Goal: Find contact information: Find contact information

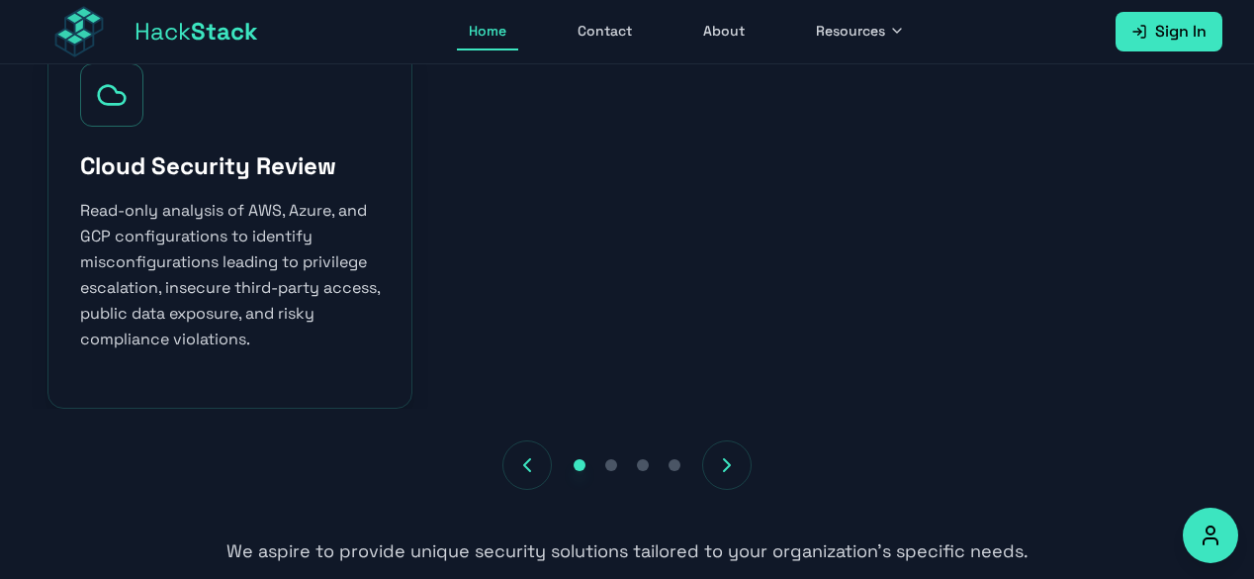
scroll to position [2350, 0]
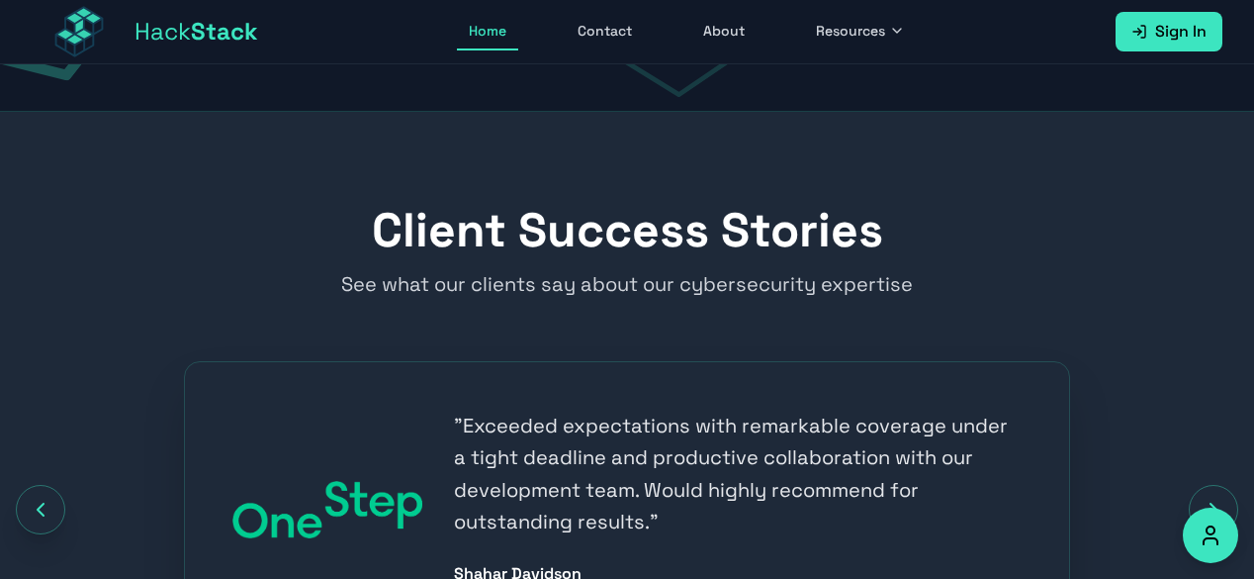
click at [710, 35] on link "About" at bounding box center [723, 32] width 65 height 38
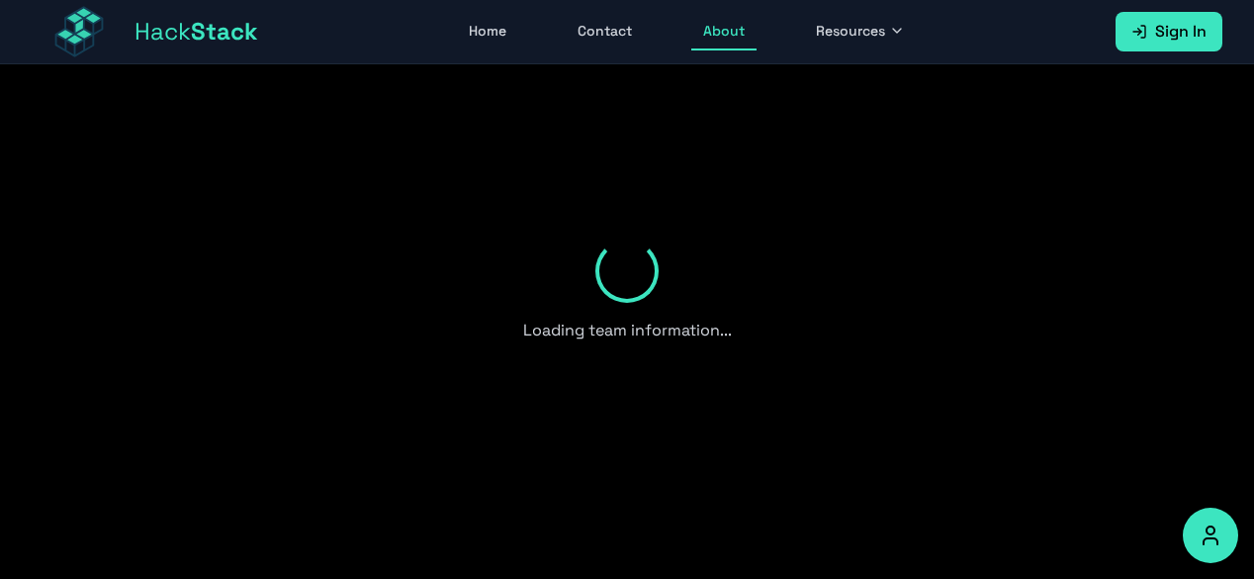
scroll to position [1701, 0]
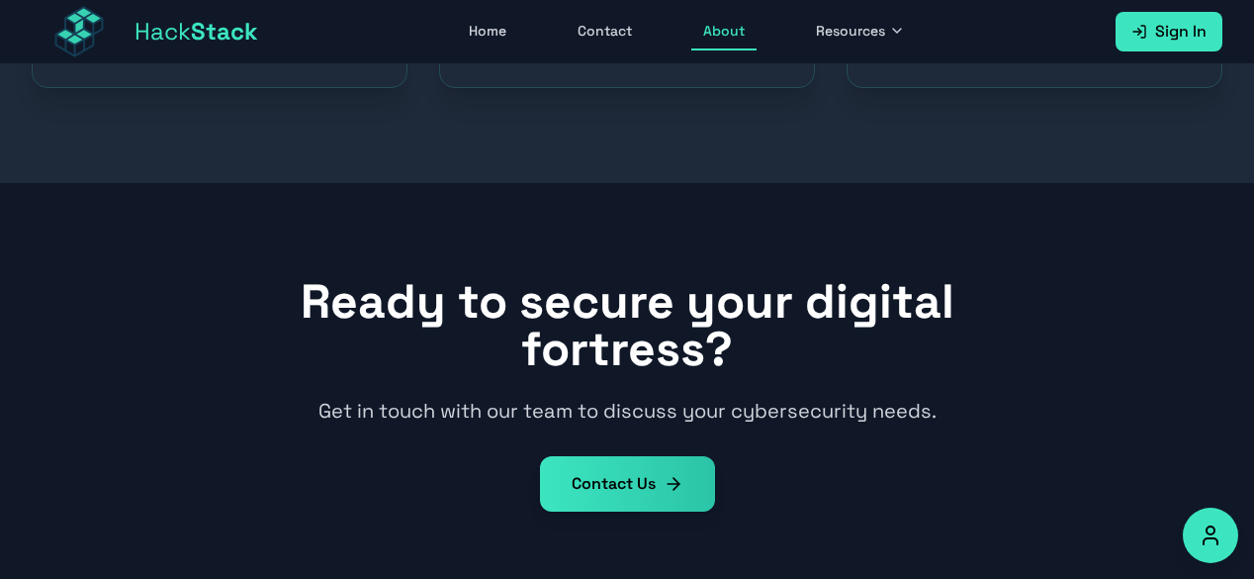
click at [610, 35] on link "Contact" at bounding box center [605, 32] width 78 height 38
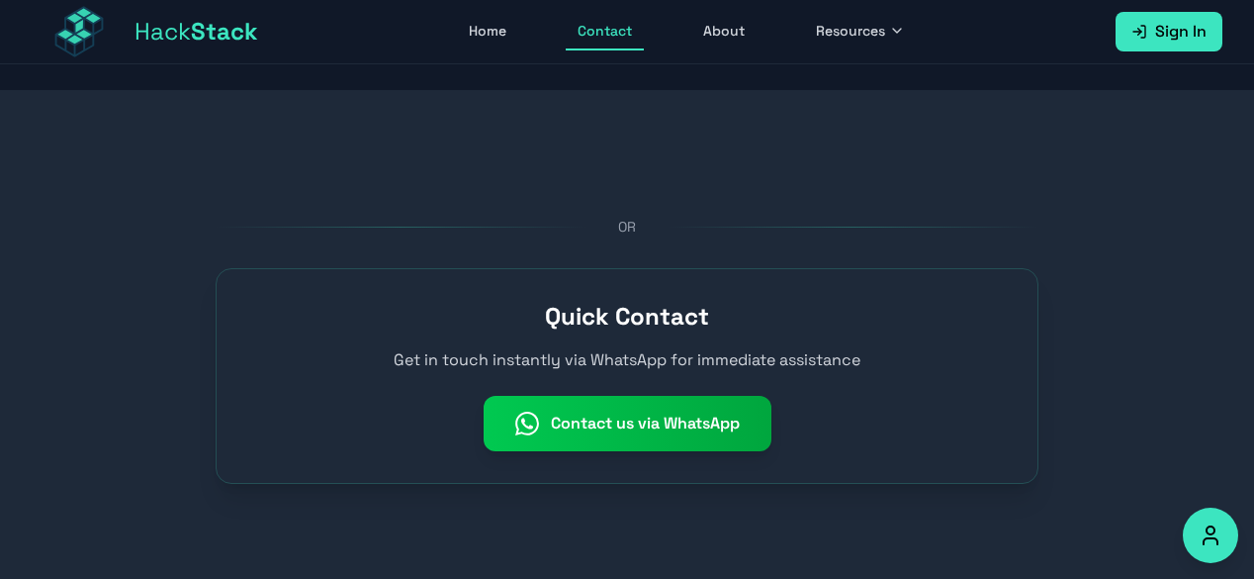
scroll to position [1170, 0]
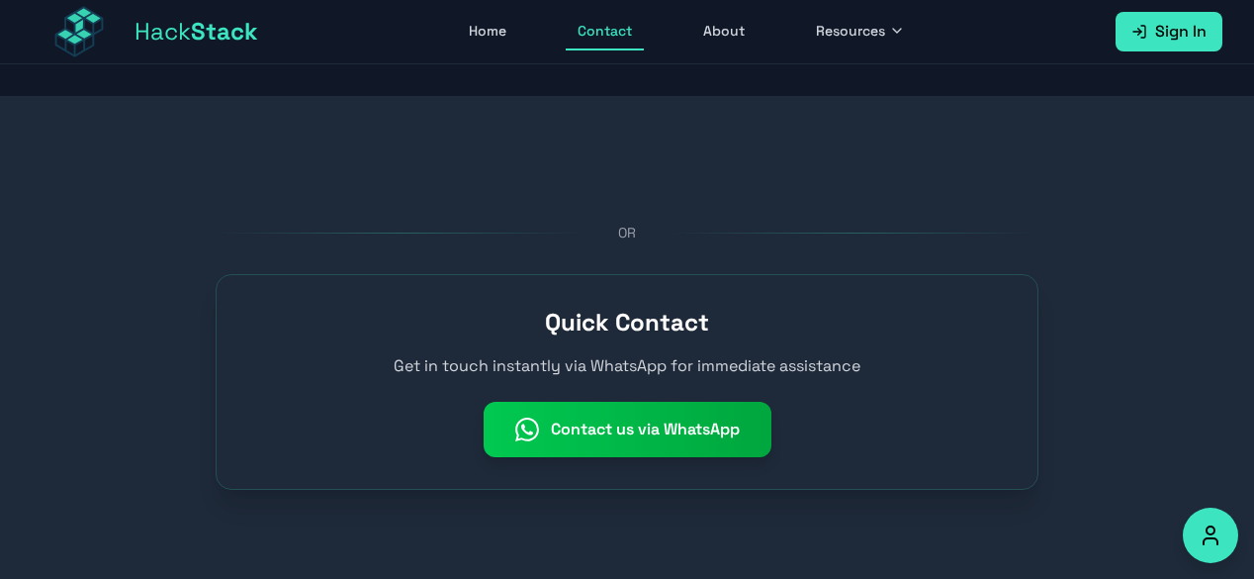
click at [497, 36] on link "Home" at bounding box center [487, 32] width 61 height 38
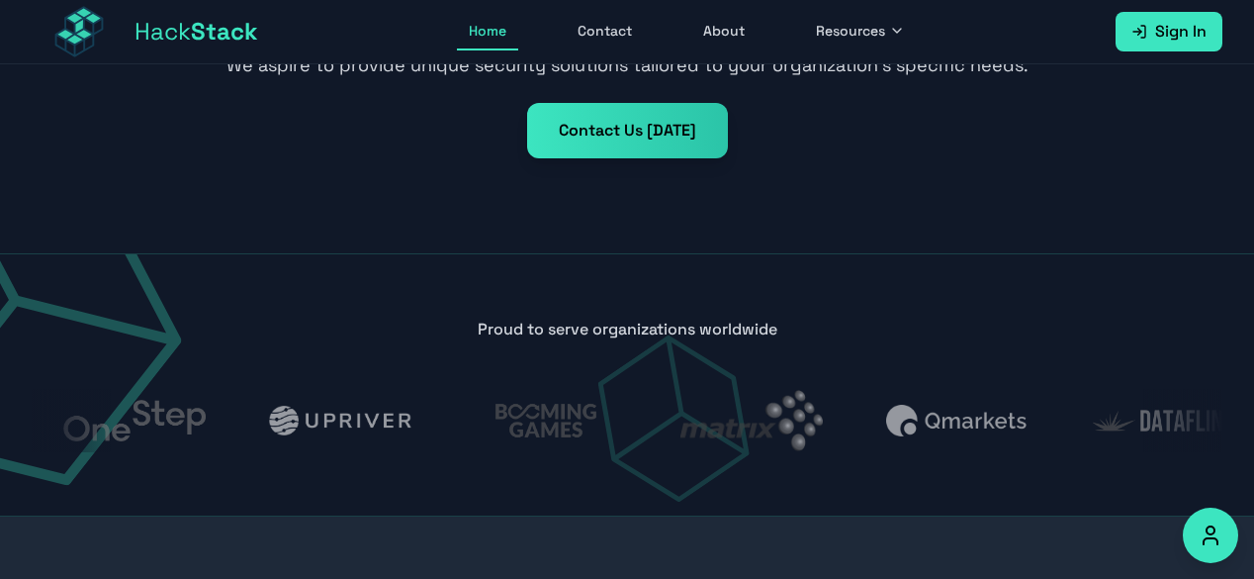
scroll to position [1938, 0]
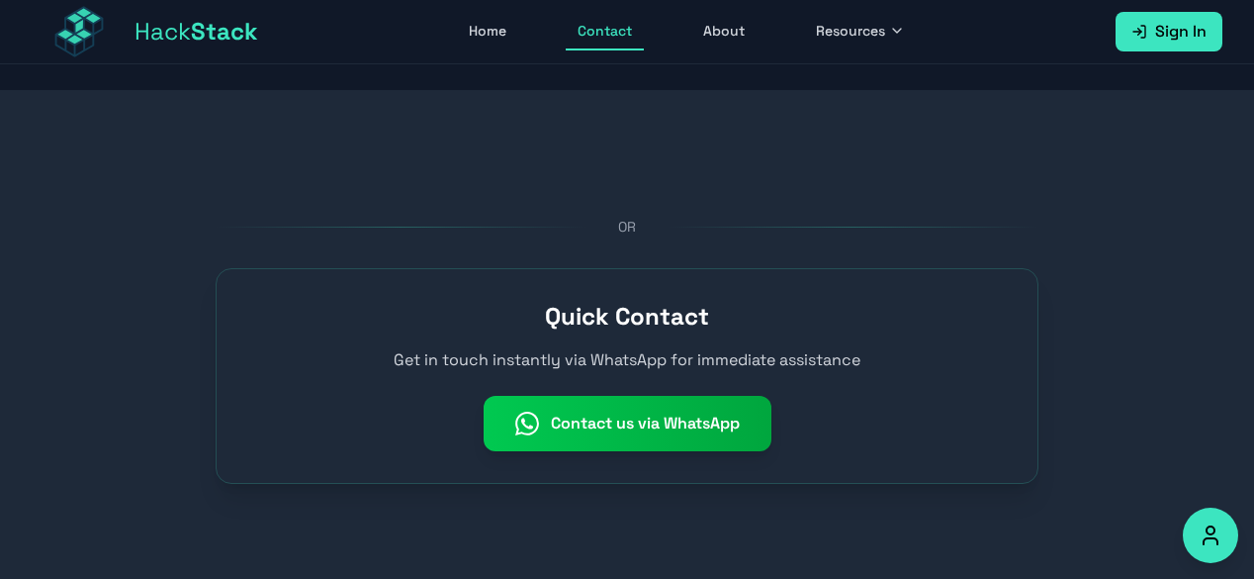
scroll to position [1170, 0]
